Goal: Task Accomplishment & Management: Complete application form

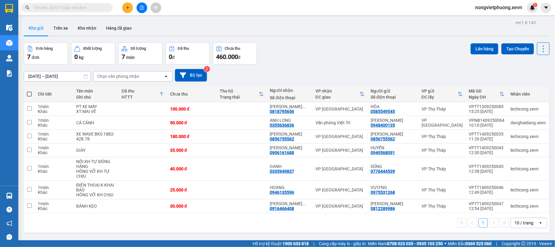
click at [80, 9] on input "text" at bounding box center [70, 7] width 72 height 7
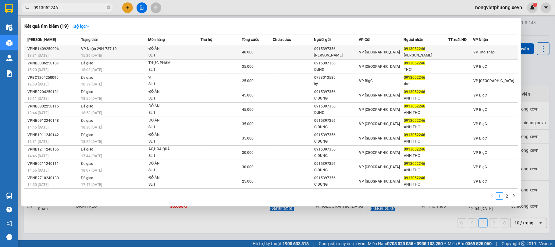
type input "0913052246"
click at [376, 54] on span "VP [GEOGRAPHIC_DATA]" at bounding box center [379, 52] width 41 height 4
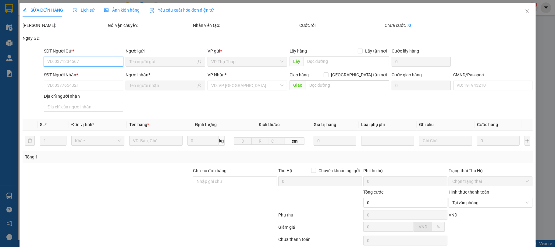
type input "0915397356"
type input "[PERSON_NAME]"
type input "0913052246"
type input "[PERSON_NAME]"
type input "1cc"
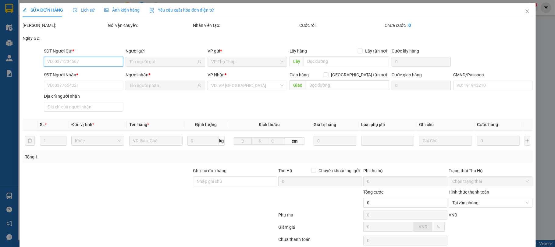
type input "40.000"
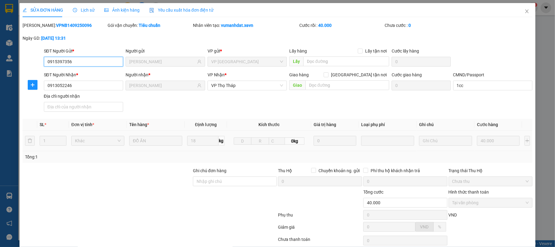
scroll to position [43, 0]
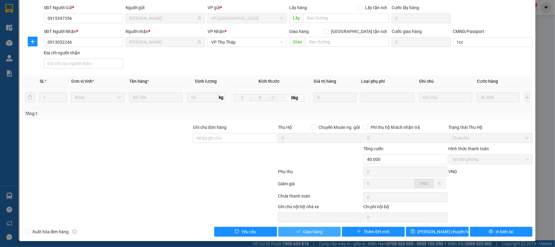
click at [303, 232] on span "Giao hàng" at bounding box center [313, 231] width 20 height 7
